Goal: Transaction & Acquisition: Subscribe to service/newsletter

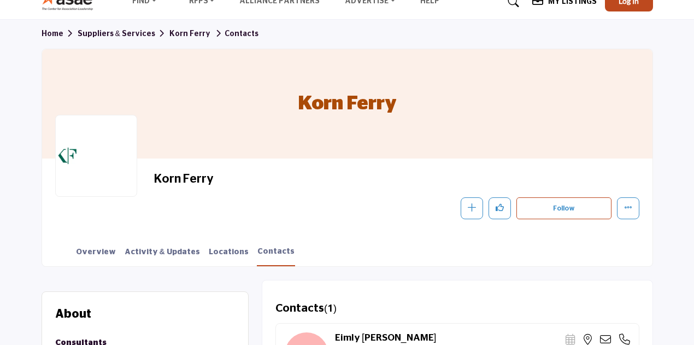
scroll to position [109, 0]
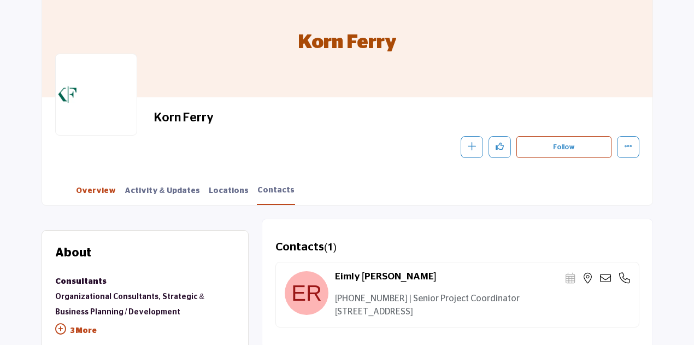
click at [94, 191] on link "Overview" at bounding box center [95, 194] width 41 height 19
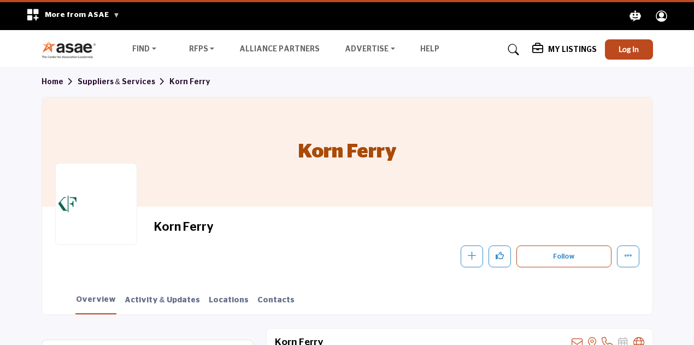
click at [579, 48] on h5 "My Listings" at bounding box center [572, 50] width 49 height 10
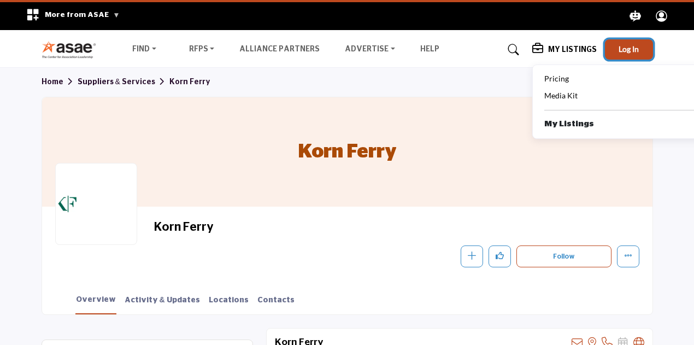
click at [635, 54] on button "Log In" at bounding box center [629, 49] width 48 height 20
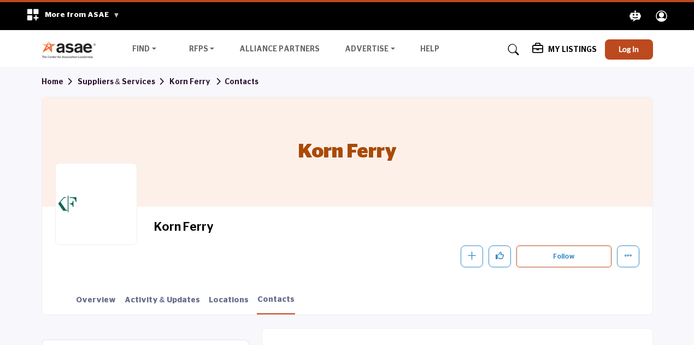
click at [575, 49] on h5 "My Listings" at bounding box center [572, 50] width 49 height 10
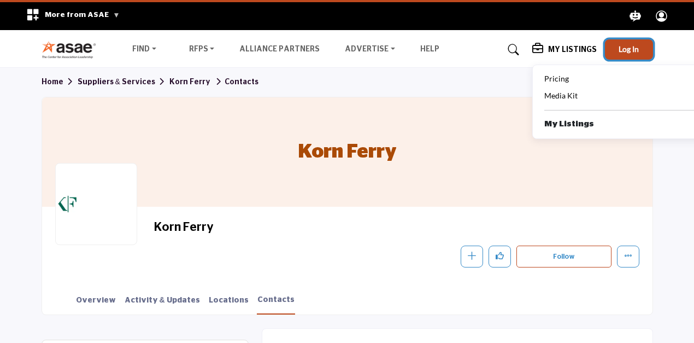
click at [643, 46] on button "Log In" at bounding box center [629, 49] width 48 height 20
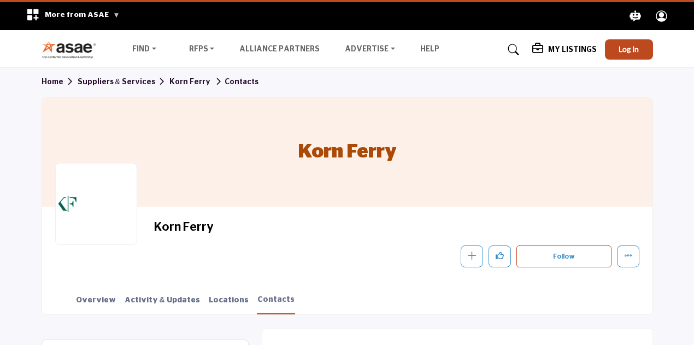
click at [561, 52] on h5 "My Listings" at bounding box center [572, 50] width 49 height 10
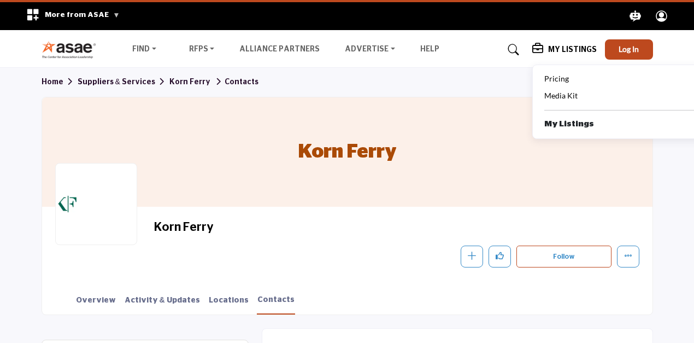
click at [556, 75] on span "Pricing" at bounding box center [556, 78] width 25 height 9
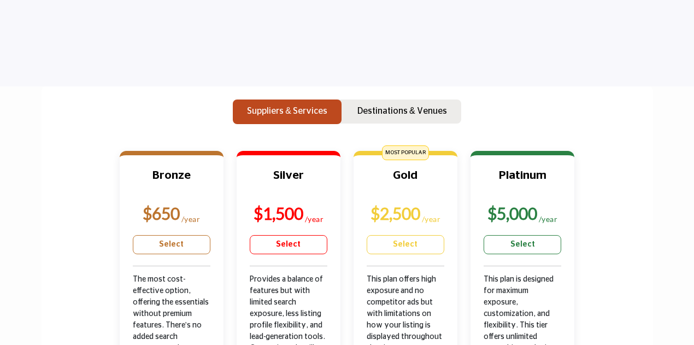
scroll to position [328, 0]
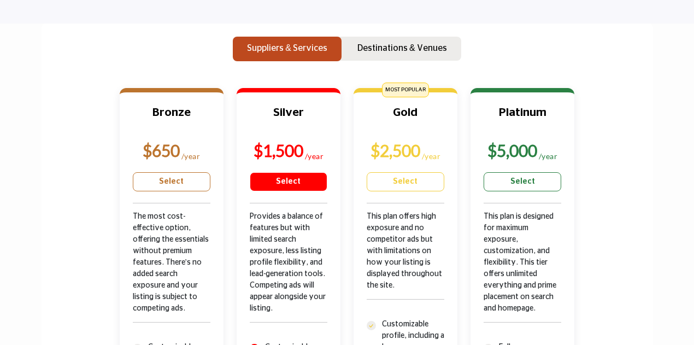
click at [284, 181] on link "Select" at bounding box center [289, 181] width 78 height 19
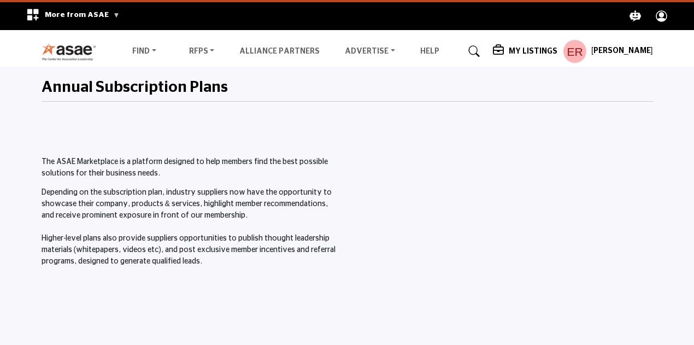
click at [543, 52] on h5 "My Listings" at bounding box center [533, 51] width 49 height 10
